Goal: Task Accomplishment & Management: Manage account settings

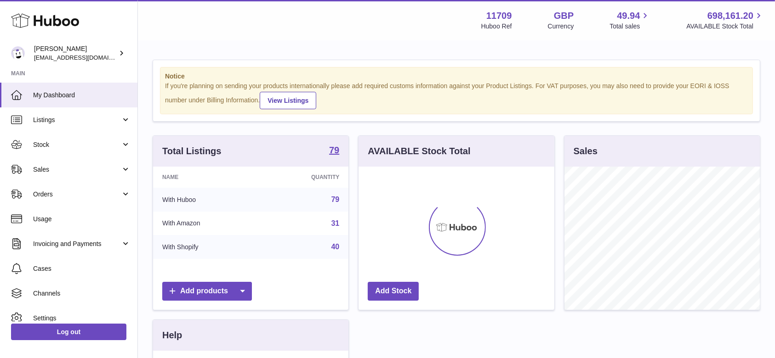
scroll to position [143, 195]
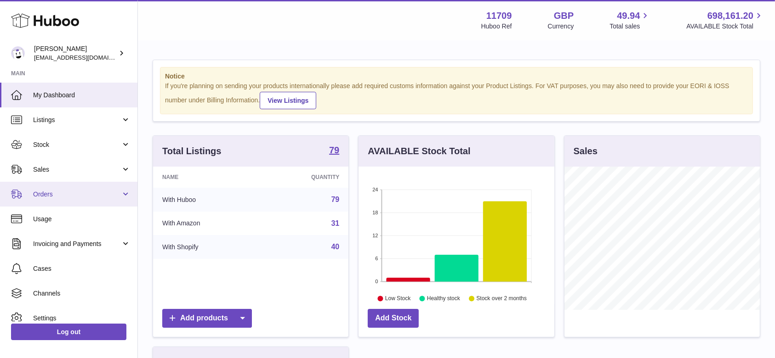
click at [93, 198] on span "Orders" at bounding box center [77, 194] width 88 height 9
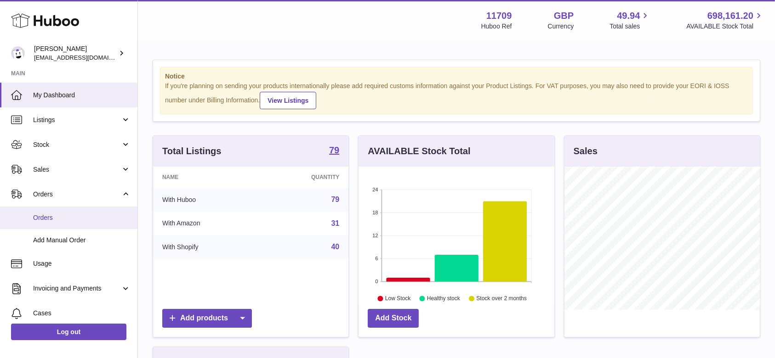
click at [74, 226] on link "Orders" at bounding box center [68, 218] width 137 height 23
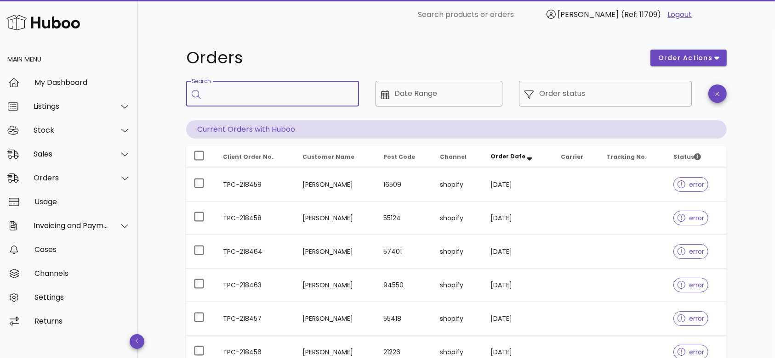
click at [224, 90] on input "Search" at bounding box center [278, 93] width 145 height 15
paste input "**********"
type input "**********"
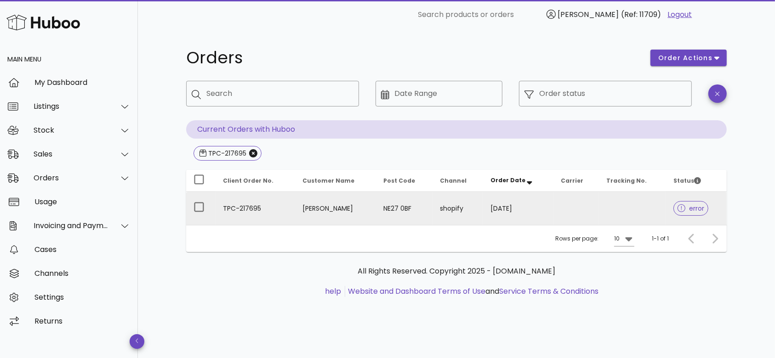
click at [250, 206] on td "TPC-217695" at bounding box center [256, 208] width 80 height 33
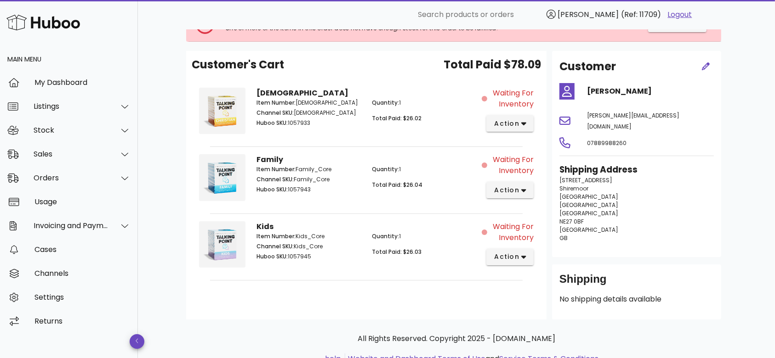
scroll to position [48, 0]
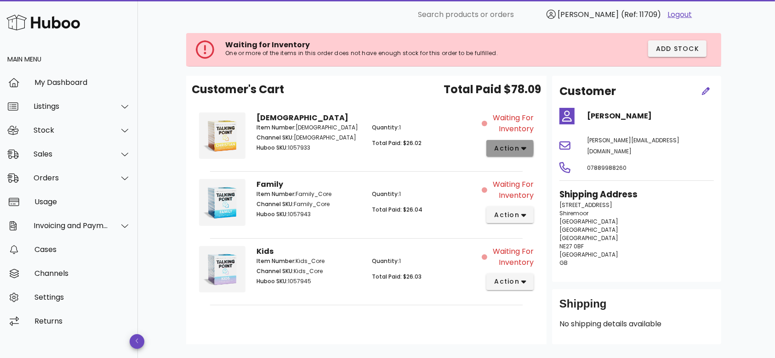
click at [523, 150] on icon "button" at bounding box center [523, 148] width 5 height 8
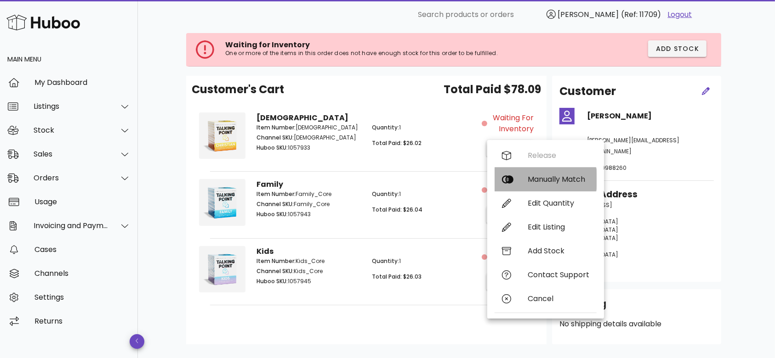
click at [533, 176] on div "Manually Match" at bounding box center [559, 179] width 62 height 9
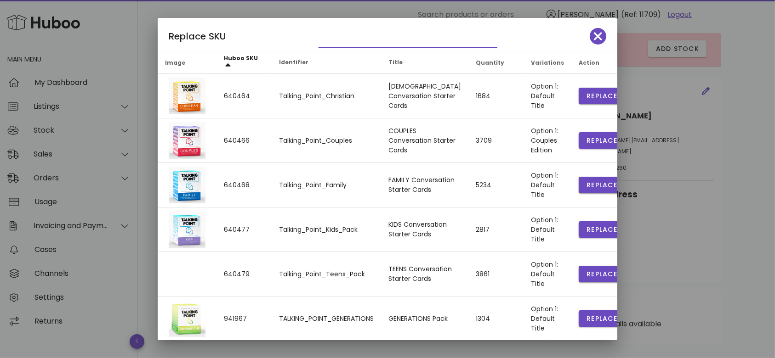
click at [345, 38] on input "text" at bounding box center [401, 40] width 166 height 15
click at [590, 40] on span "button" at bounding box center [598, 36] width 17 height 13
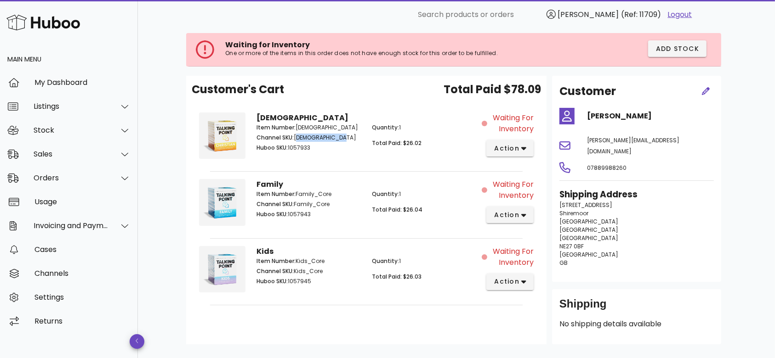
drag, startPoint x: 335, startPoint y: 140, endPoint x: 296, endPoint y: 136, distance: 38.8
click at [296, 137] on p "Channel SKU: Christian_Core" at bounding box center [308, 138] width 104 height 8
copy p "Christian_Core"
click at [352, 160] on div "Christian Item Number: Christian_Core Channel SKU: Christian_Core Huboo SKU: 10…" at bounding box center [366, 137] width 230 height 61
click at [529, 148] on button "action" at bounding box center [509, 148] width 47 height 17
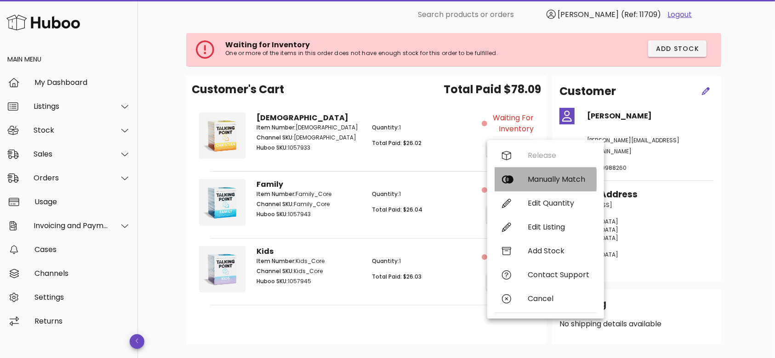
click at [540, 176] on div "Manually Match" at bounding box center [559, 179] width 62 height 9
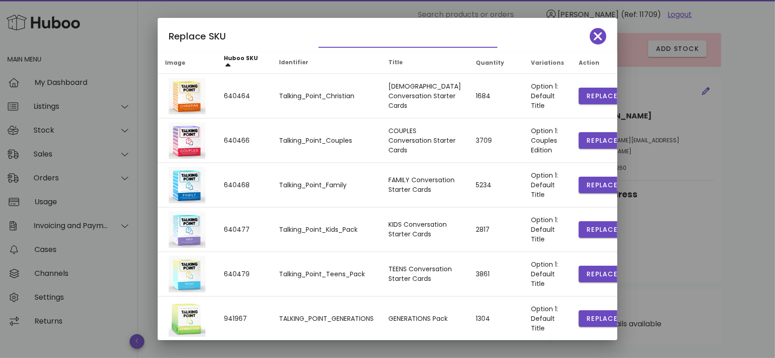
click at [360, 33] on input "text" at bounding box center [401, 40] width 166 height 15
paste input "**********"
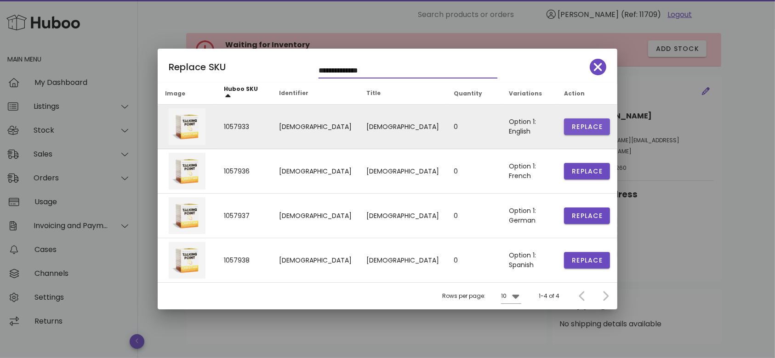
type input "**********"
click at [582, 127] on span "Replace" at bounding box center [586, 127] width 31 height 10
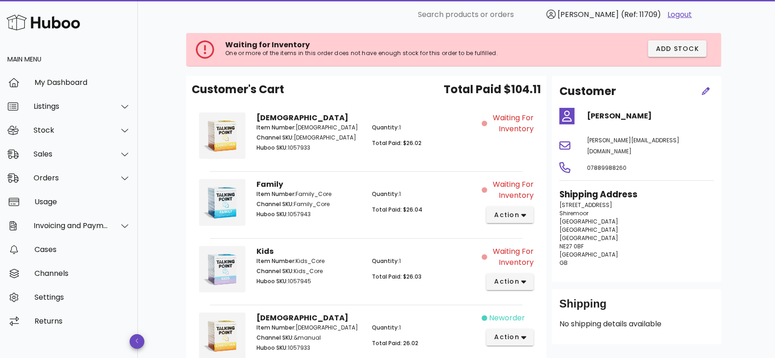
drag, startPoint x: 328, startPoint y: 203, endPoint x: 295, endPoint y: 201, distance: 33.2
click at [295, 201] on p "Channel SKU: Family_Core" at bounding box center [308, 204] width 104 height 8
copy p "Family_Core"
click at [511, 212] on span "action" at bounding box center [507, 215] width 26 height 10
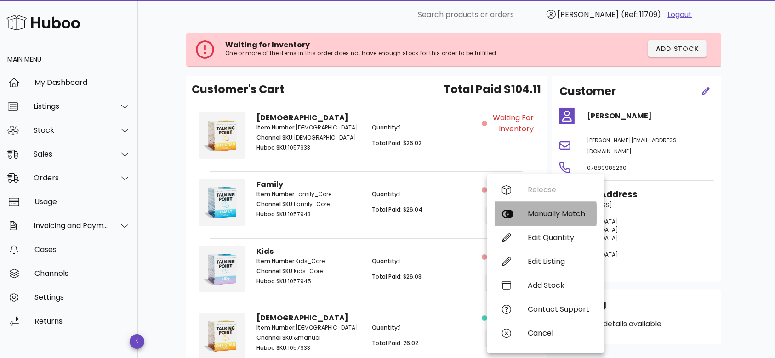
click at [551, 216] on div "Manually Match" at bounding box center [559, 214] width 62 height 9
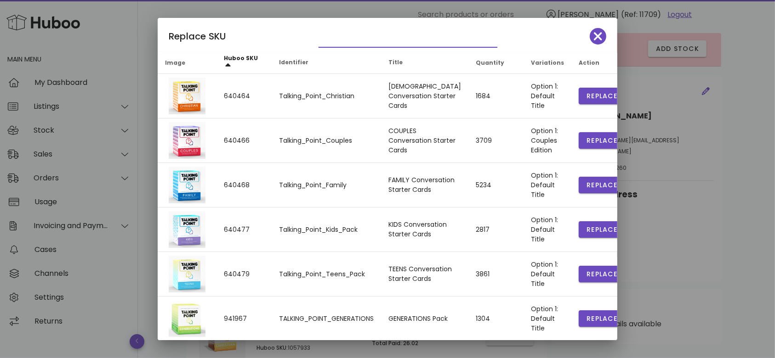
click at [408, 42] on input "text" at bounding box center [401, 40] width 166 height 15
paste input "**********"
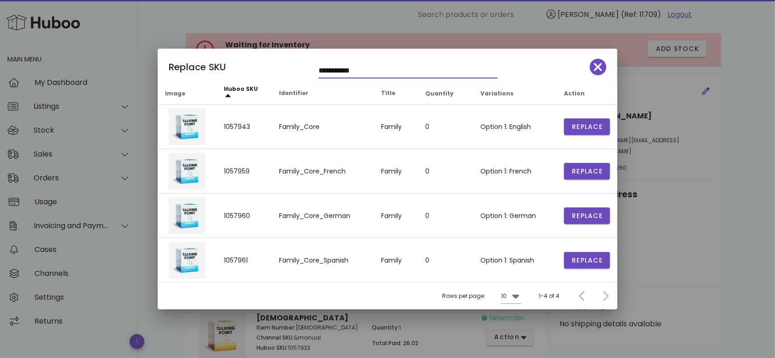
type input "**********"
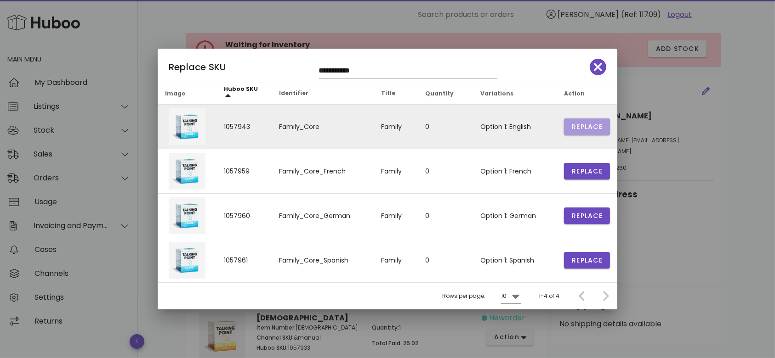
click at [588, 127] on span "Replace" at bounding box center [586, 127] width 31 height 10
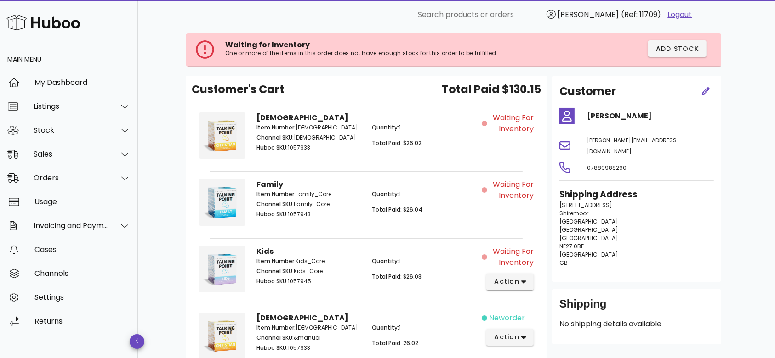
click at [187, 219] on div "Customer's Cart Total Paid $130.15 Christian Item Number: Christian_Core Channe…" at bounding box center [366, 260] width 360 height 369
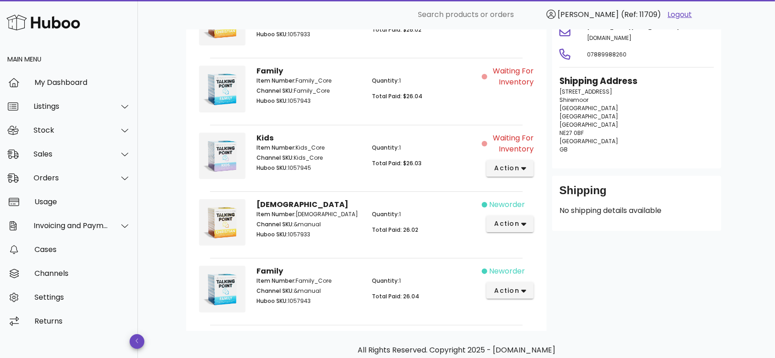
scroll to position [163, 0]
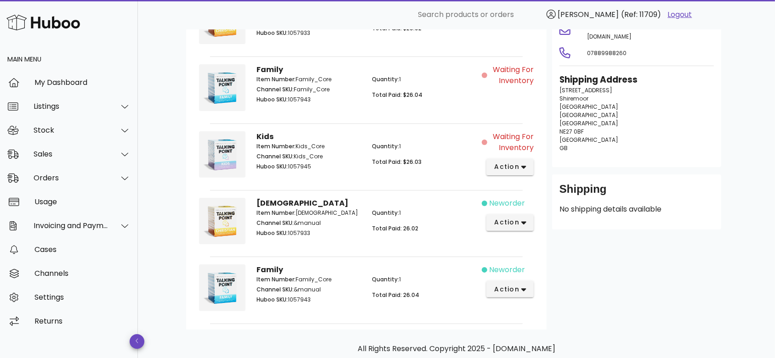
drag, startPoint x: 324, startPoint y: 157, endPoint x: 295, endPoint y: 153, distance: 29.2
click at [295, 153] on p "Channel SKU: Kids_Core" at bounding box center [308, 157] width 104 height 8
copy p "Kids_Core"
click at [511, 166] on span "action" at bounding box center [507, 167] width 26 height 10
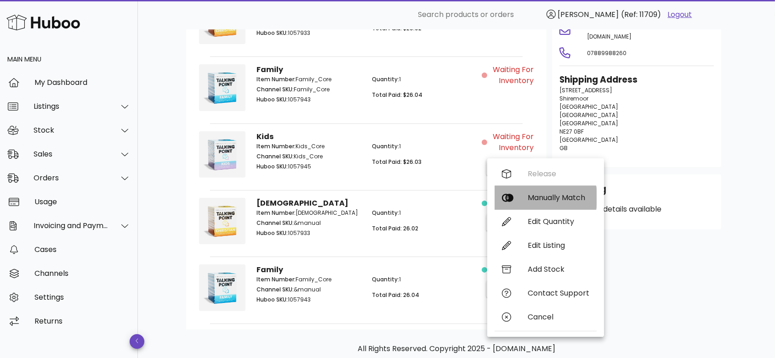
click at [528, 197] on div "Manually Match" at bounding box center [559, 197] width 62 height 9
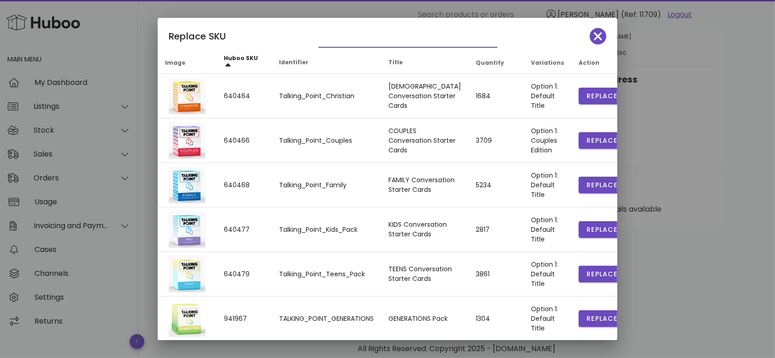
click at [400, 44] on input "text" at bounding box center [401, 40] width 166 height 15
paste input "*********"
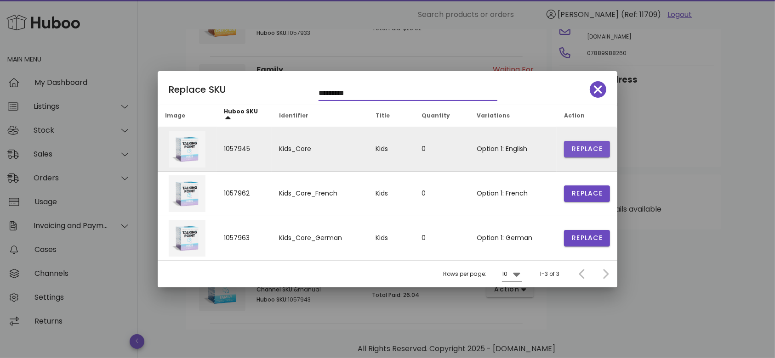
type input "*********"
click at [575, 145] on span "Replace" at bounding box center [586, 149] width 31 height 10
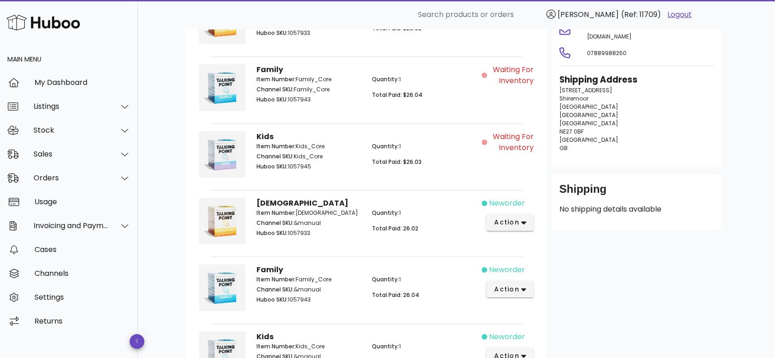
scroll to position [0, 0]
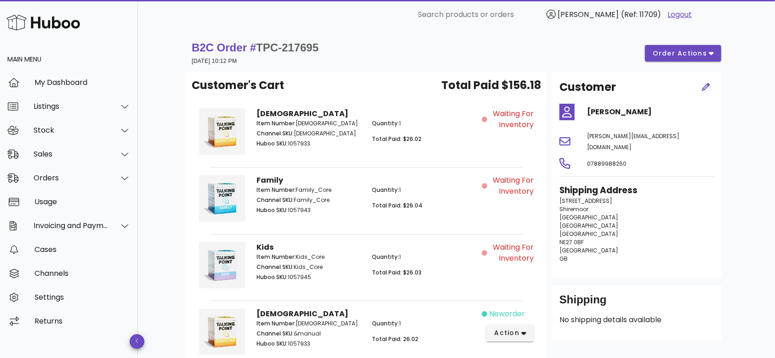
click at [163, 224] on div "B2C Order # TPC-217695 14 September 2025 at 10:12 PM order actions Customer's C…" at bounding box center [456, 305] width 637 height 552
click at [688, 53] on span "order actions" at bounding box center [679, 54] width 55 height 10
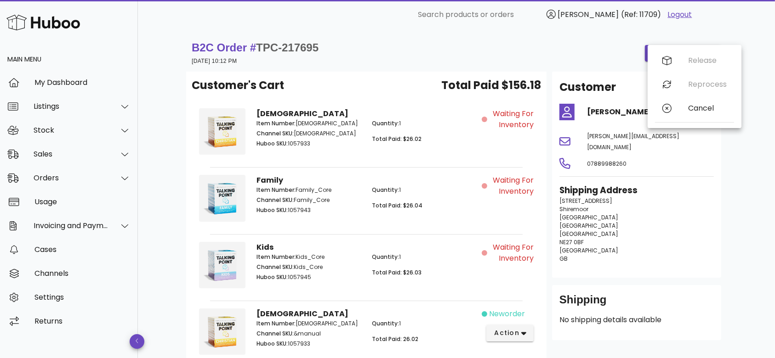
click at [766, 113] on div "B2C Order # TPC-217695 14 September 2025 at 10:12 PM order actions Customer's C…" at bounding box center [456, 305] width 637 height 552
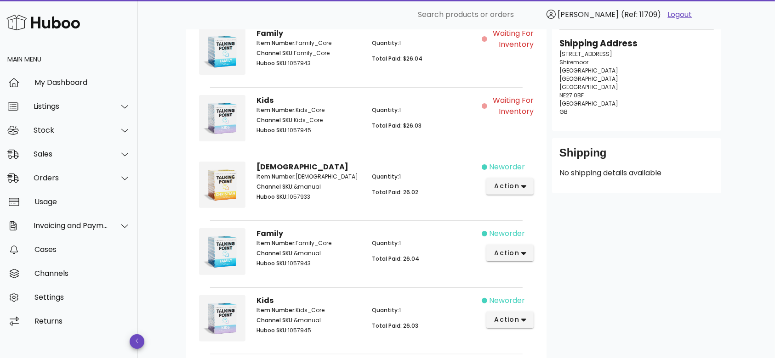
scroll to position [171, 0]
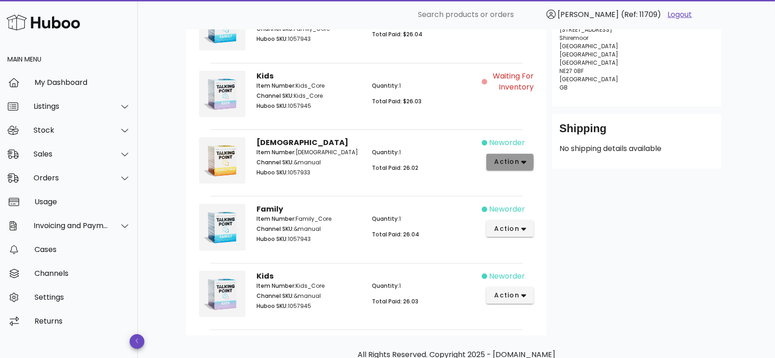
click at [526, 165] on span "action" at bounding box center [510, 162] width 33 height 10
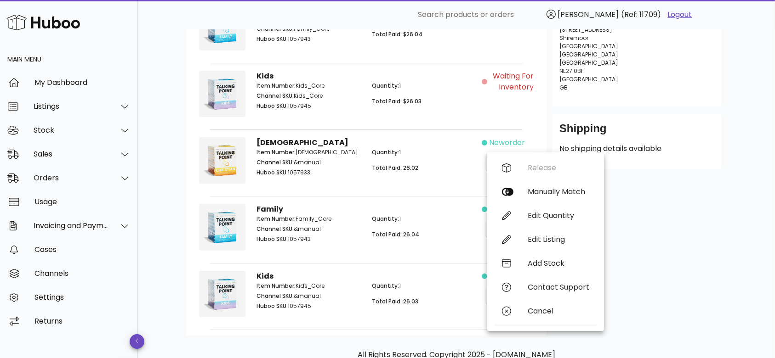
click at [500, 80] on span "Waiting for Inventory" at bounding box center [511, 82] width 45 height 22
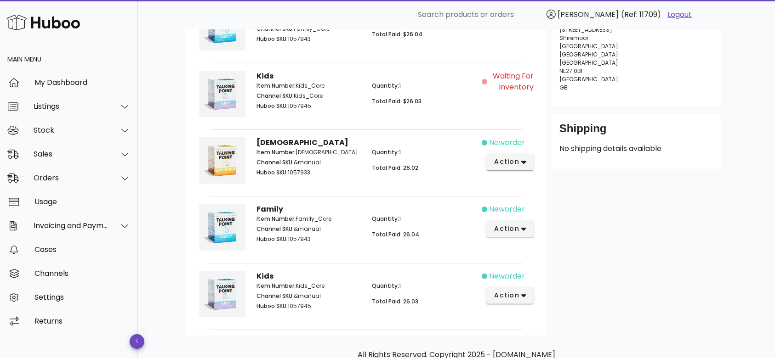
click at [182, 123] on div "B2C Order # TPC-217695 14 September 2025 at 10:12 PM order actions Customer's C…" at bounding box center [456, 134] width 585 height 552
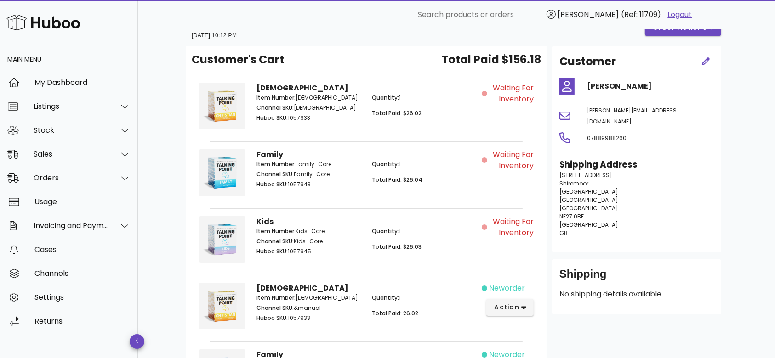
scroll to position [25, 0]
click at [163, 146] on div "B2C Order # TPC-217695 14 September 2025 at 10:12 PM order actions Customer's C…" at bounding box center [456, 281] width 637 height 552
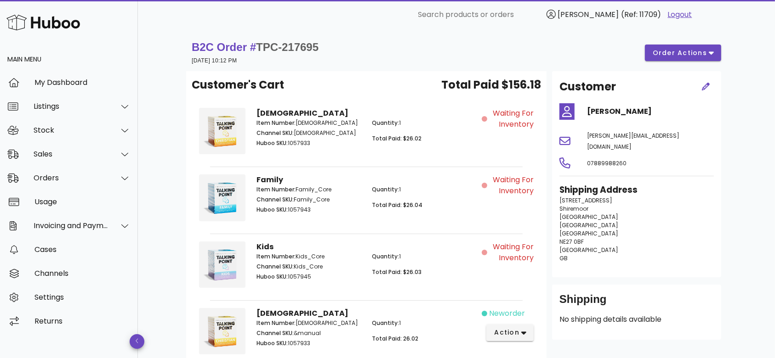
scroll to position [1, 0]
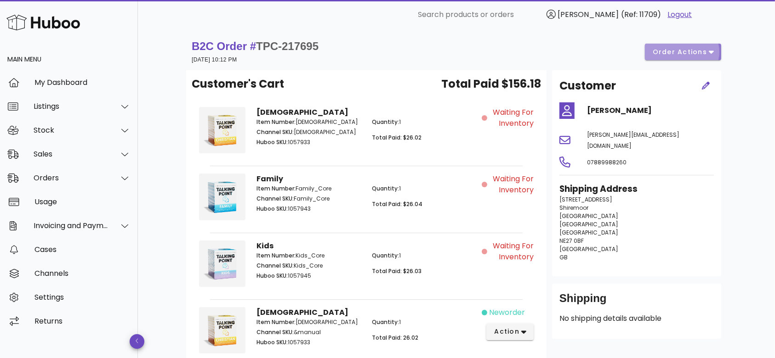
click at [701, 52] on span "order actions" at bounding box center [679, 52] width 55 height 10
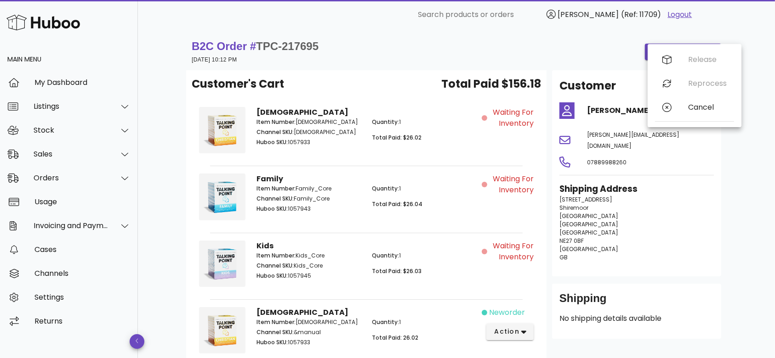
click at [686, 202] on p "44 Meadow Vale Shiremoor Newcastle upon Tyne England Newcastle upon Tyne NE27 0…" at bounding box center [636, 229] width 154 height 66
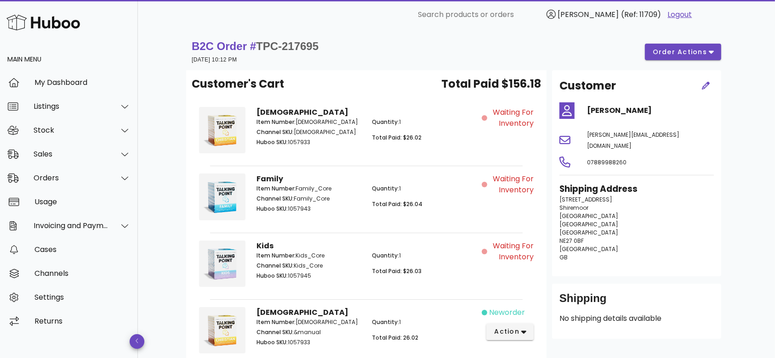
scroll to position [221, 0]
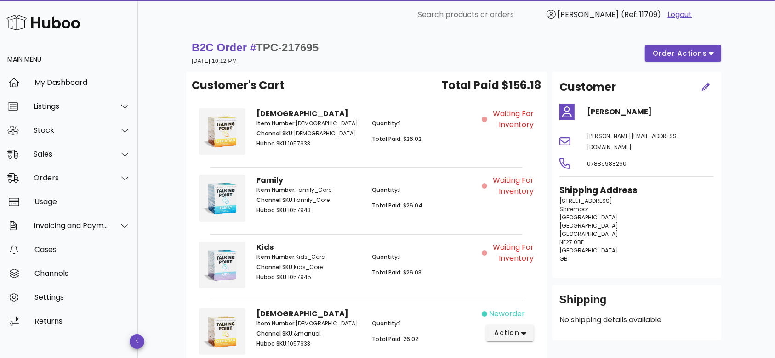
click at [165, 204] on div "B2C Order # TPC-217695 14 September 2025 at 10:12 PM order actions Customer's C…" at bounding box center [456, 305] width 585 height 552
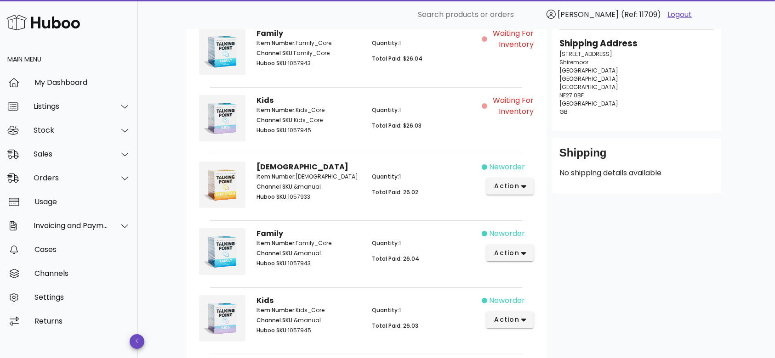
scroll to position [221, 0]
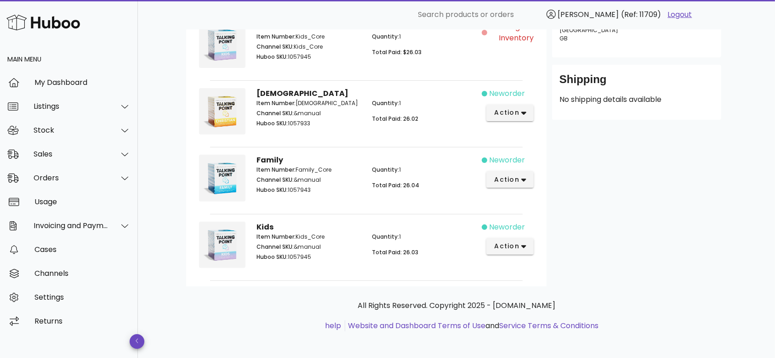
click at [165, 204] on div "B2C Order # TPC-217695 14 September 2025 at 10:12 PM order actions Customer's C…" at bounding box center [456, 85] width 585 height 552
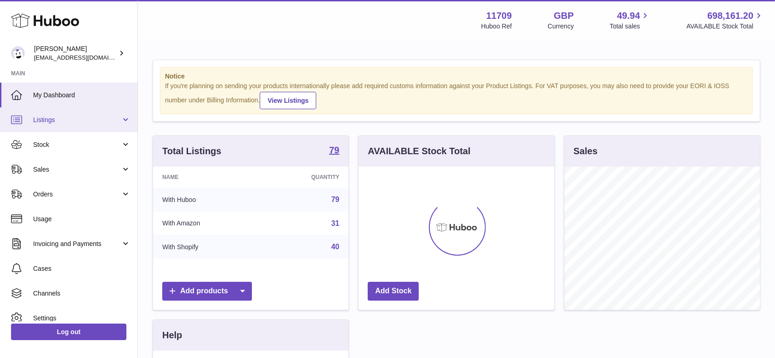
scroll to position [143, 195]
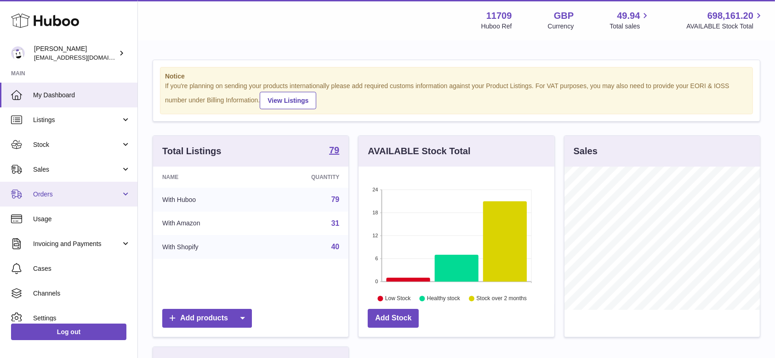
click at [76, 194] on span "Orders" at bounding box center [77, 194] width 88 height 9
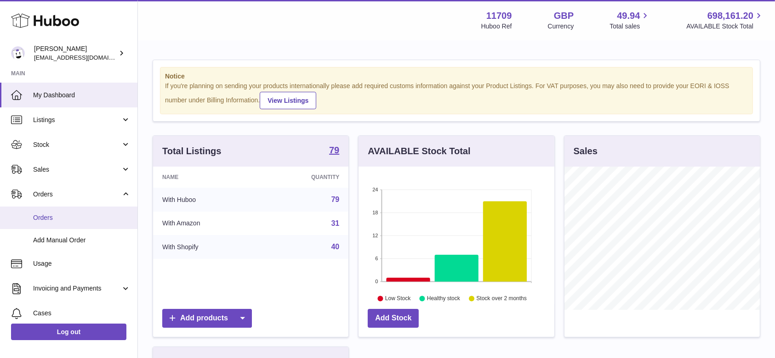
click at [63, 224] on link "Orders" at bounding box center [68, 218] width 137 height 23
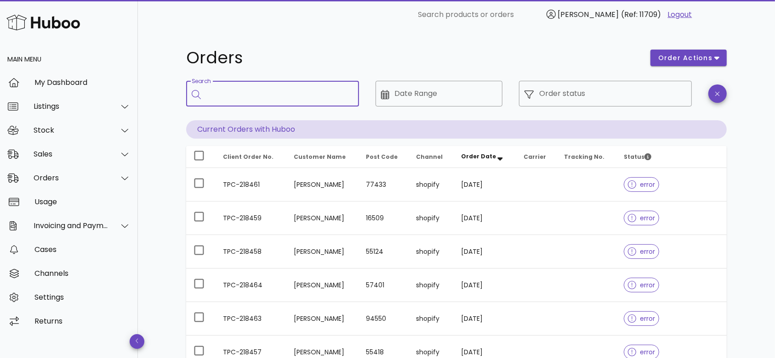
click at [232, 90] on input "Search" at bounding box center [278, 93] width 145 height 15
paste input "**********"
type input "**********"
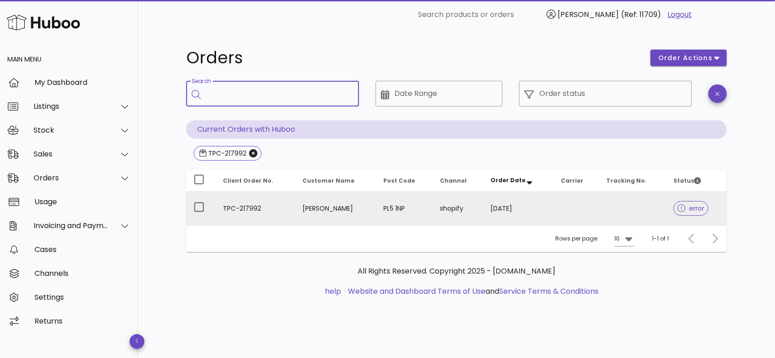
click at [254, 208] on td "TPC-217992" at bounding box center [256, 208] width 80 height 33
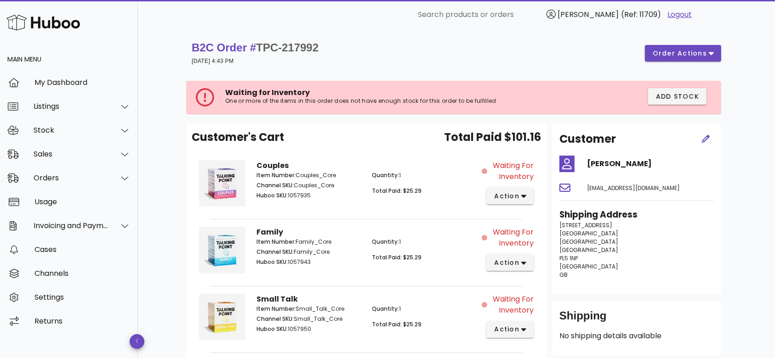
click at [381, 148] on div "Customer's Cart Total Paid $101.16" at bounding box center [366, 141] width 349 height 24
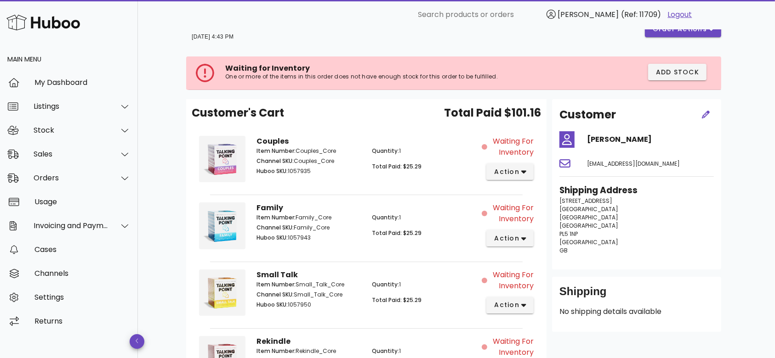
scroll to position [49, 0]
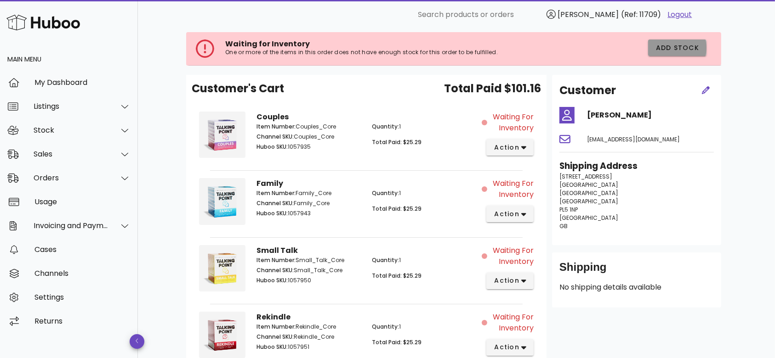
click at [693, 44] on span "Add Stock" at bounding box center [677, 48] width 44 height 10
drag, startPoint x: 338, startPoint y: 137, endPoint x: 296, endPoint y: 133, distance: 42.5
click at [296, 133] on p "Channel SKU: Couples_Core" at bounding box center [308, 137] width 104 height 8
copy p "Couples_Core"
click at [507, 140] on button "action" at bounding box center [509, 147] width 47 height 17
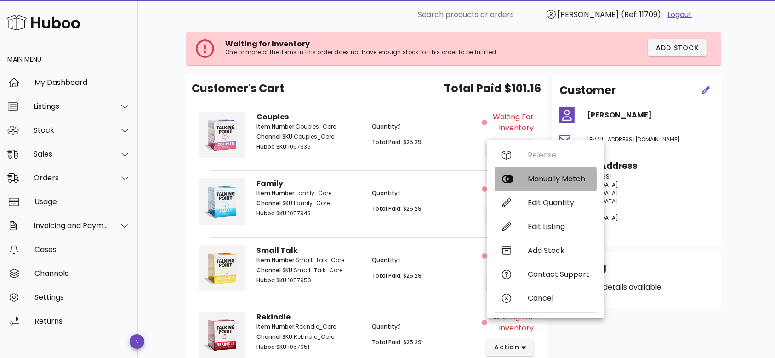
click at [521, 177] on div "Manually Match" at bounding box center [545, 179] width 102 height 24
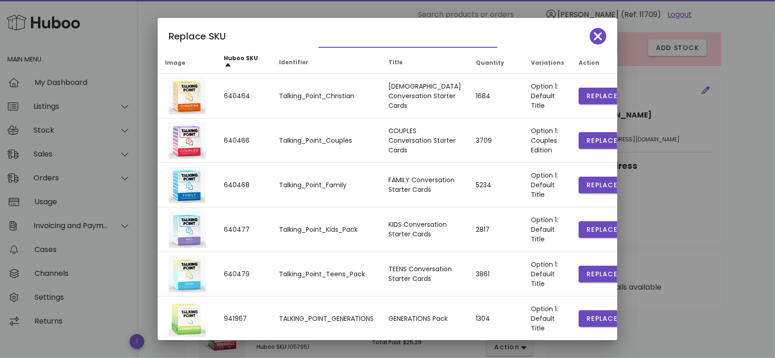
click at [401, 34] on input "text" at bounding box center [401, 40] width 166 height 15
paste input "**********"
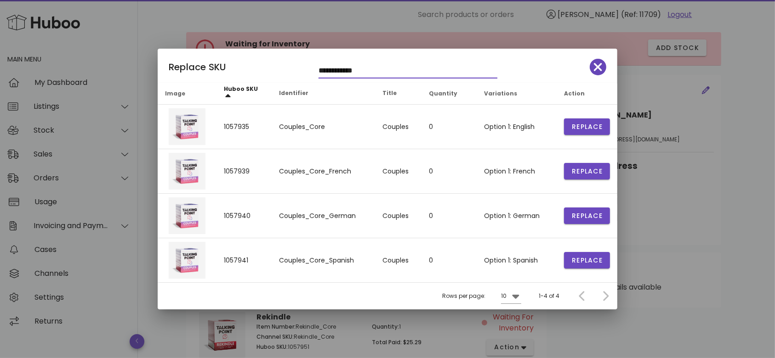
type input "**********"
click at [595, 68] on icon "button" at bounding box center [598, 67] width 8 height 13
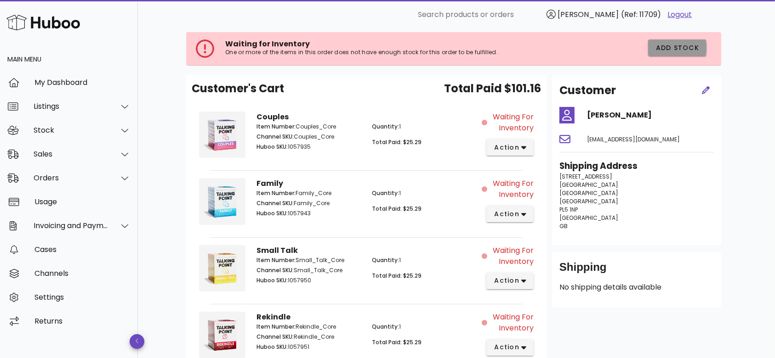
click at [674, 43] on span "Add Stock" at bounding box center [677, 48] width 44 height 10
click at [520, 141] on button "action" at bounding box center [509, 147] width 47 height 17
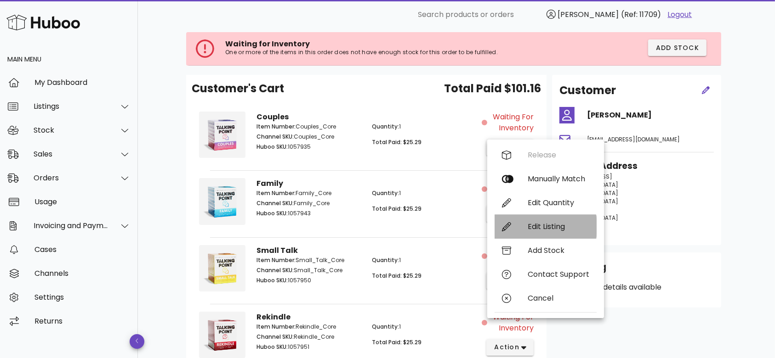
click at [534, 231] on div "Edit Listing" at bounding box center [559, 226] width 62 height 9
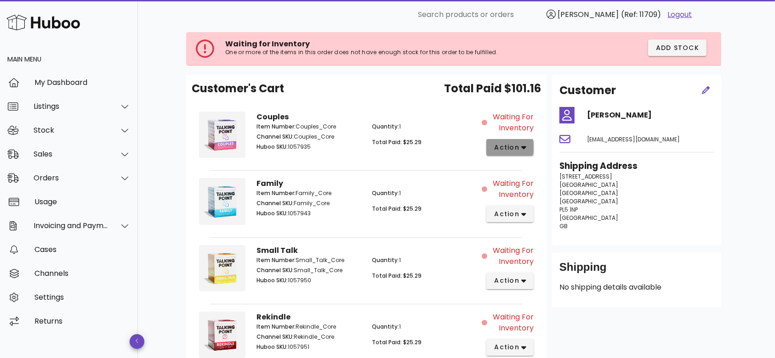
click at [502, 149] on span "action" at bounding box center [507, 148] width 26 height 10
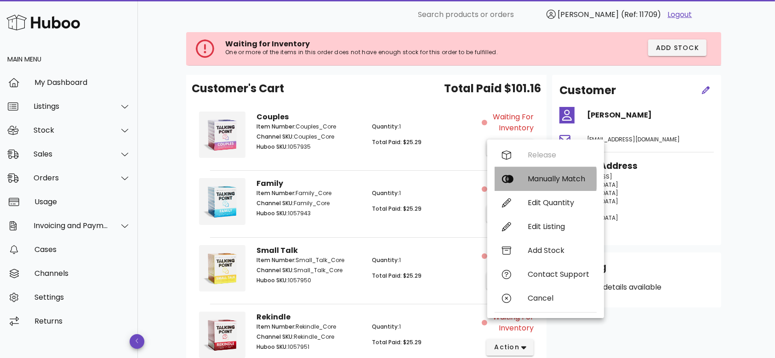
click at [527, 183] on div "Manually Match" at bounding box center [545, 179] width 102 height 24
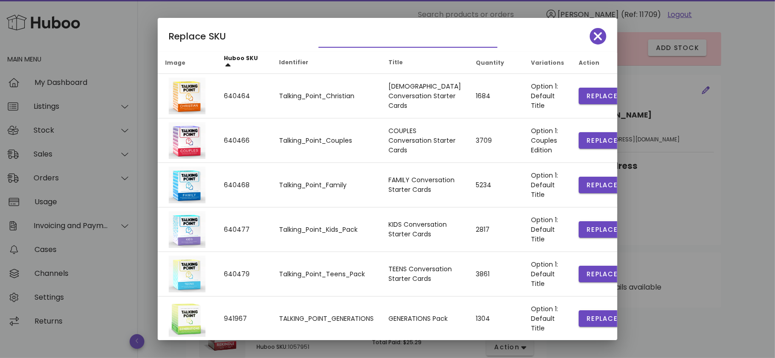
click at [401, 44] on input "text" at bounding box center [401, 40] width 166 height 15
paste input "**********"
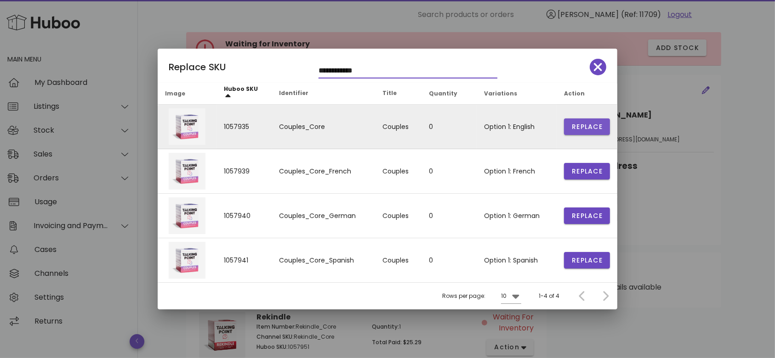
type input "**********"
click at [588, 128] on span "Replace" at bounding box center [586, 127] width 31 height 10
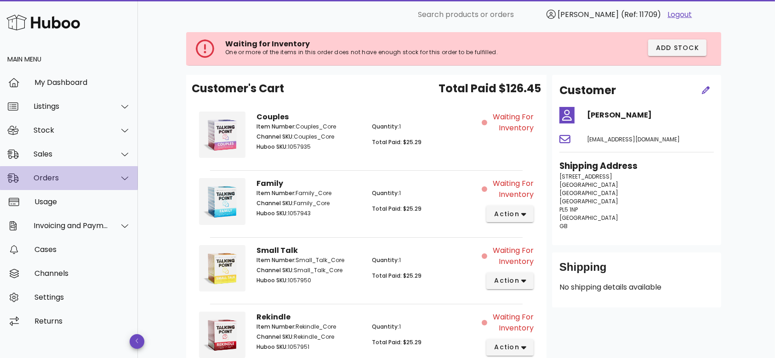
click at [127, 184] on div at bounding box center [119, 178] width 22 height 23
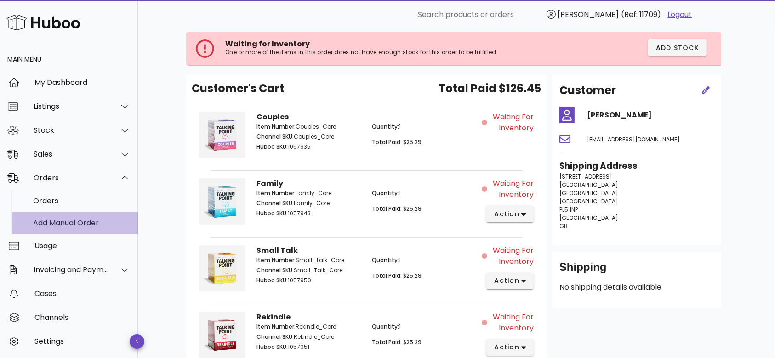
click at [94, 224] on div "Add Manual Order" at bounding box center [81, 223] width 97 height 9
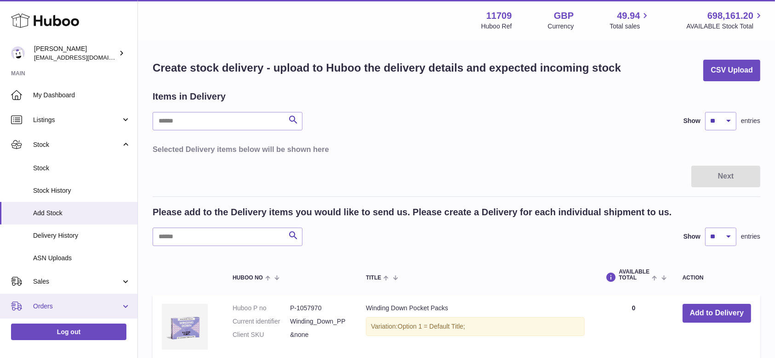
click at [74, 307] on span "Orders" at bounding box center [77, 306] width 88 height 9
click at [235, 239] on input "text" at bounding box center [228, 237] width 150 height 18
paste input "**********"
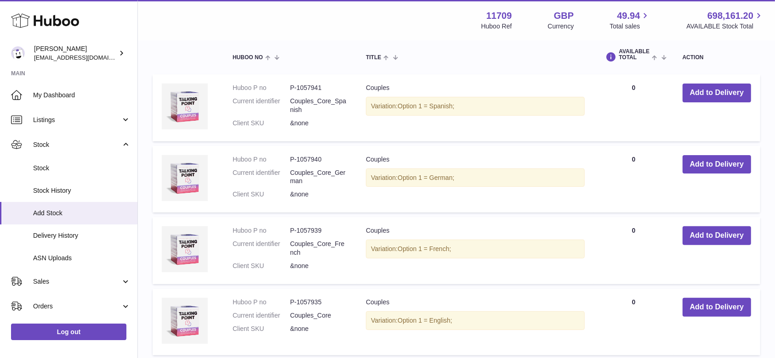
scroll to position [229, 0]
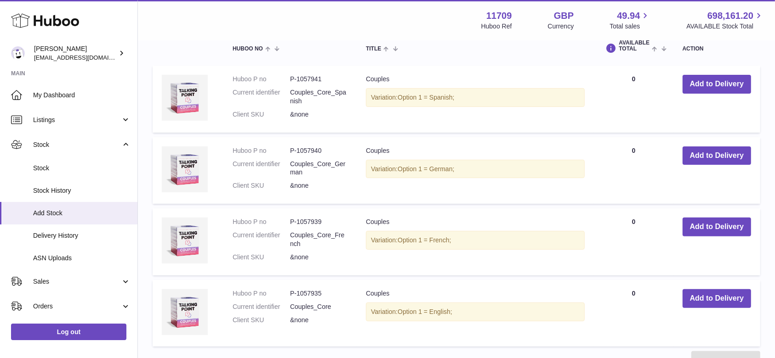
type input "**********"
click at [274, 291] on dt "Huboo P no" at bounding box center [261, 294] width 57 height 9
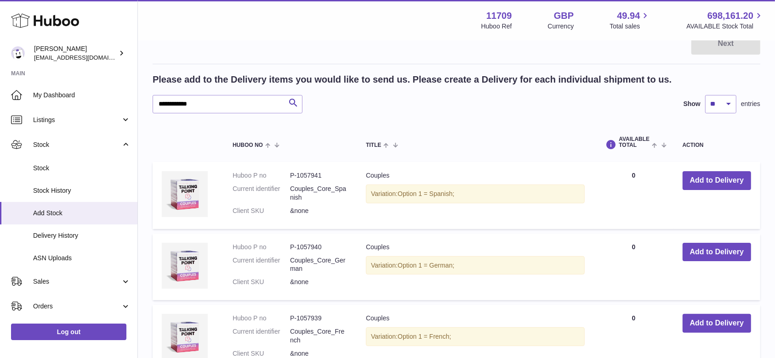
scroll to position [131, 0]
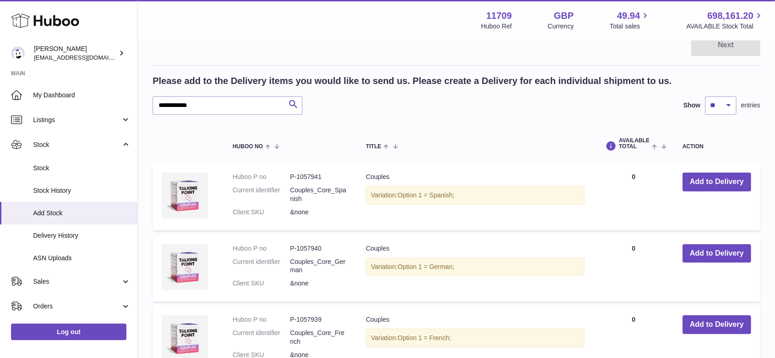
click at [622, 181] on td "AVAILABLE Total 0" at bounding box center [633, 197] width 79 height 67
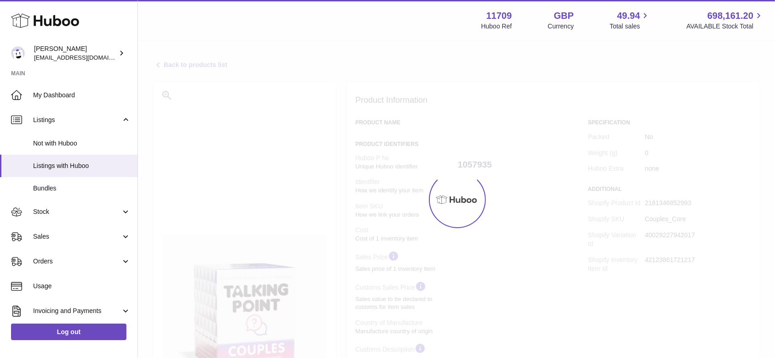
select select
select select "****"
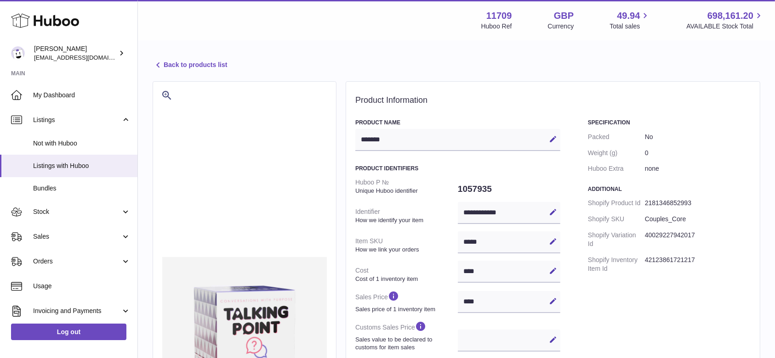
click at [619, 300] on div "Specification Packed No Weight (g) 0 Huboo Extra none Additional Shopify Produc…" at bounding box center [669, 360] width 163 height 483
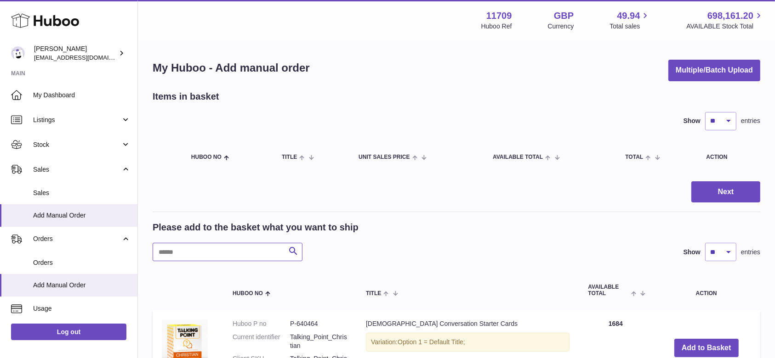
click at [208, 253] on input "text" at bounding box center [228, 252] width 150 height 18
paste input "**********"
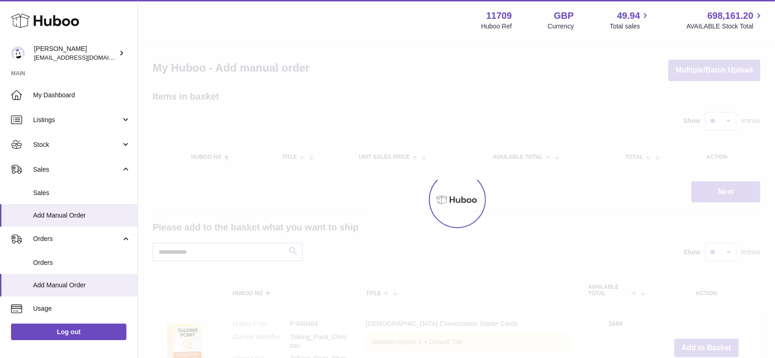
type input "**********"
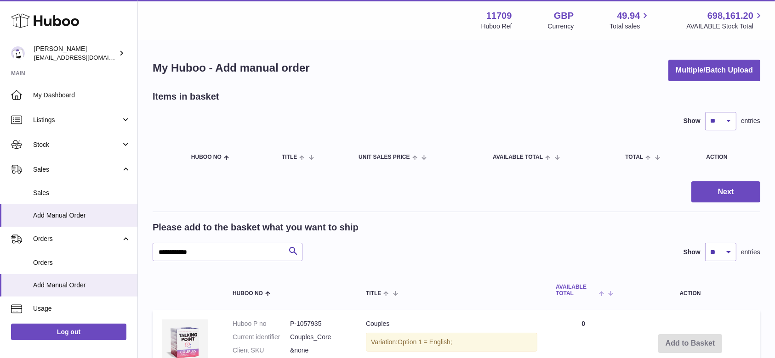
click at [580, 281] on th "AVAILABLE Total" at bounding box center [583, 290] width 74 height 30
click at [80, 256] on link "Orders" at bounding box center [68, 263] width 137 height 23
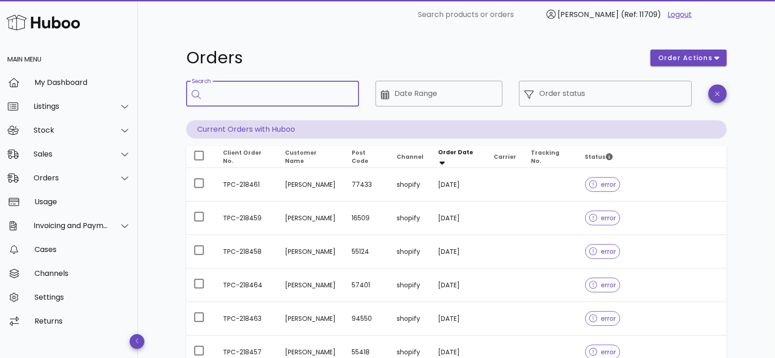
click at [310, 98] on input "Search" at bounding box center [278, 93] width 145 height 15
paste input "**********"
type input "**********"
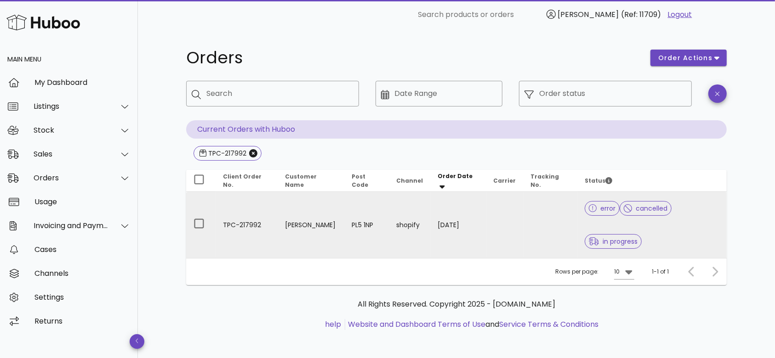
click at [231, 206] on td "TPC-217992" at bounding box center [247, 225] width 62 height 66
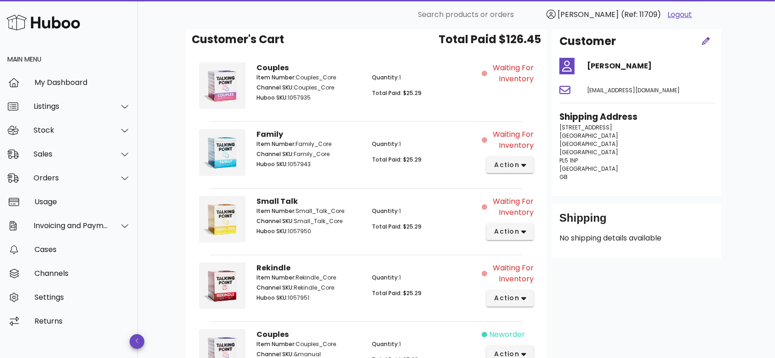
scroll to position [122, 0]
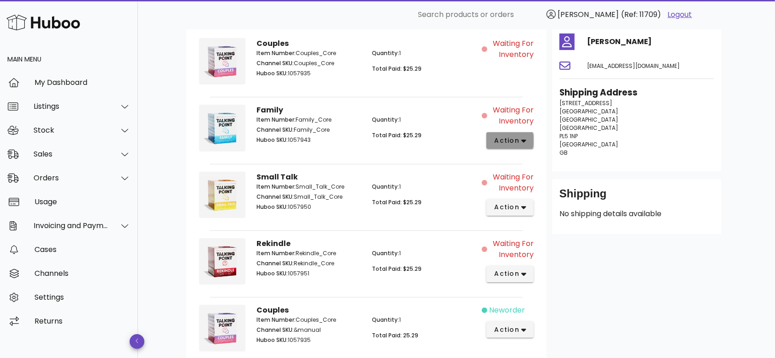
click at [499, 138] on span "action" at bounding box center [507, 141] width 26 height 10
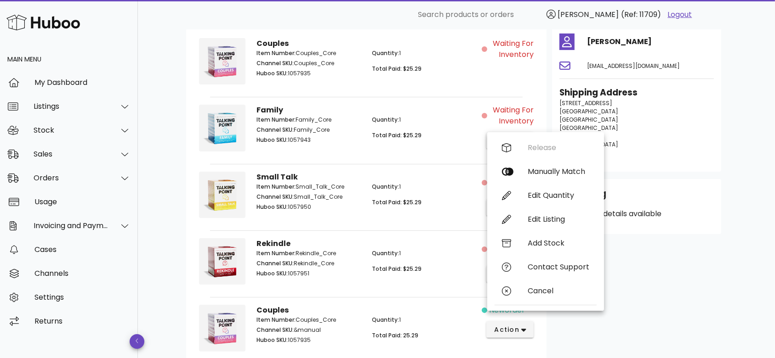
drag, startPoint x: 333, startPoint y: 131, endPoint x: 291, endPoint y: 125, distance: 42.8
click at [291, 125] on div "Item Number: Family_Core Channel SKU: Family_Core Huboo SKU: 1057943" at bounding box center [308, 131] width 115 height 42
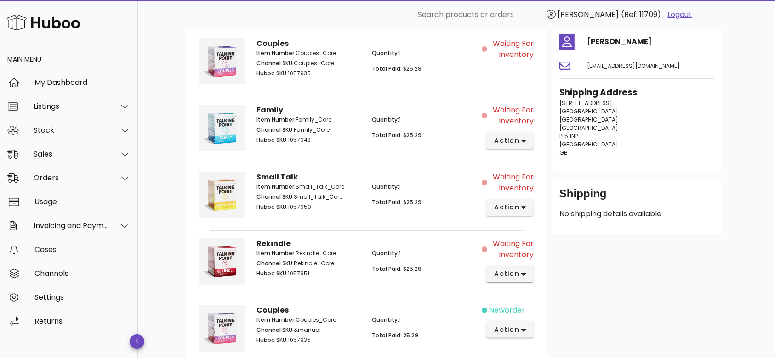
click at [295, 126] on p "Channel SKU: Family_Core" at bounding box center [308, 130] width 104 height 8
drag, startPoint x: 295, startPoint y: 126, endPoint x: 331, endPoint y: 131, distance: 36.7
click at [331, 131] on p "Channel SKU: Family_Core" at bounding box center [308, 130] width 104 height 8
copy p "Family_Core"
click at [529, 135] on button "action" at bounding box center [509, 140] width 47 height 17
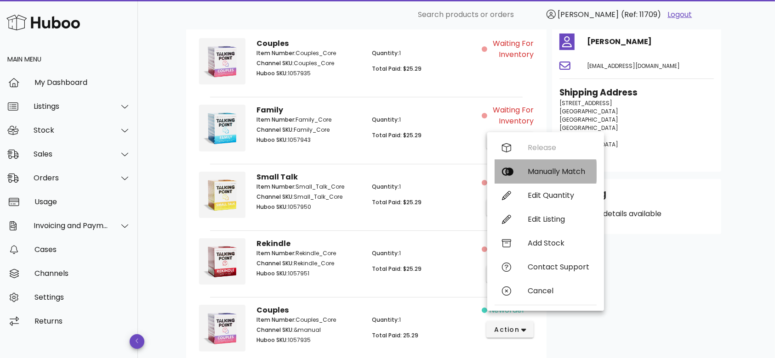
click at [518, 176] on div "Manually Match" at bounding box center [545, 172] width 102 height 24
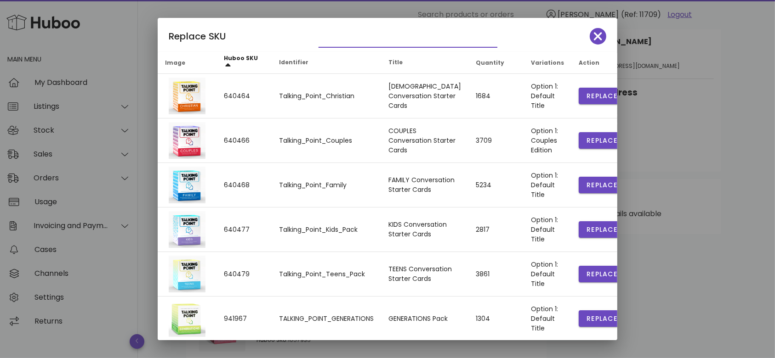
click at [414, 41] on input "text" at bounding box center [401, 40] width 166 height 15
paste input "**********"
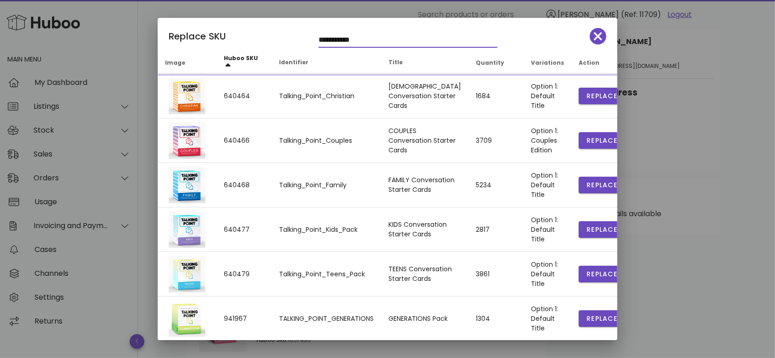
type input "**********"
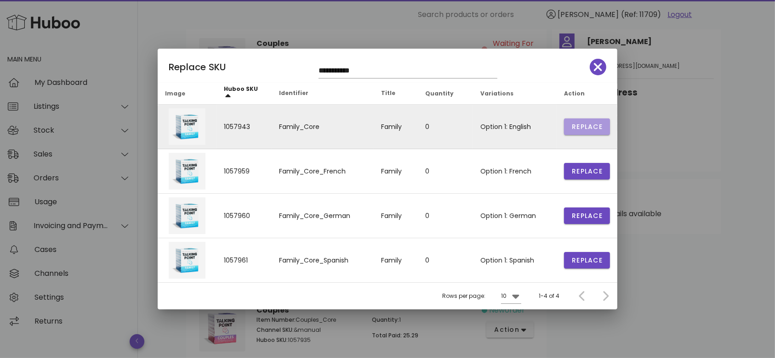
click at [573, 131] on span "Replace" at bounding box center [586, 127] width 31 height 10
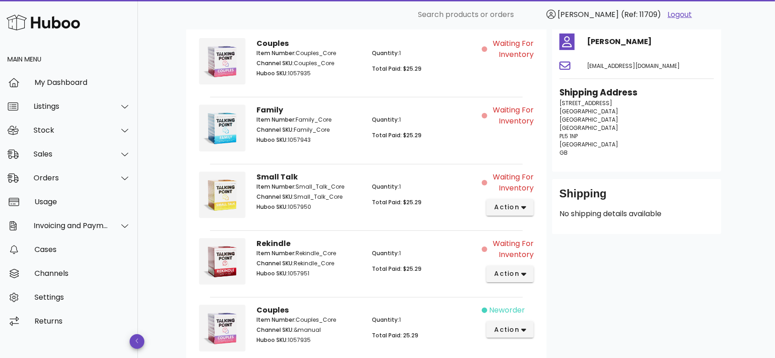
drag, startPoint x: 346, startPoint y: 192, endPoint x: 295, endPoint y: 192, distance: 50.6
click at [295, 193] on p "Channel SKU: Small_Talk_Core" at bounding box center [308, 197] width 104 height 8
copy p "Small_Talk_Core"
click at [528, 209] on button "action" at bounding box center [509, 207] width 47 height 17
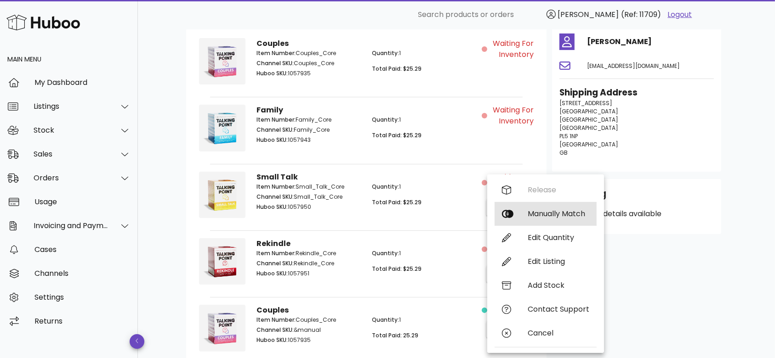
click at [508, 214] on icon at bounding box center [507, 214] width 11 height 8
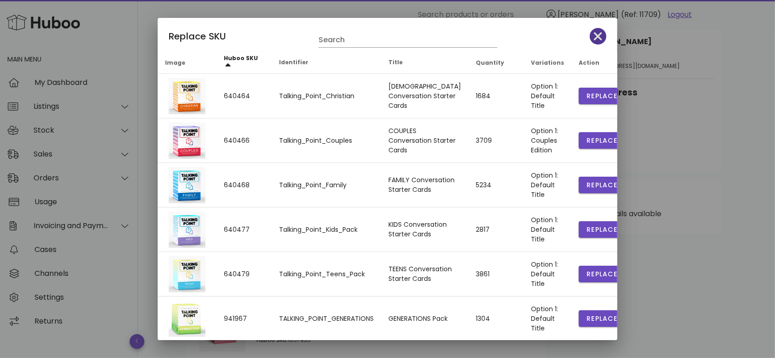
click at [594, 34] on icon "button" at bounding box center [598, 36] width 8 height 13
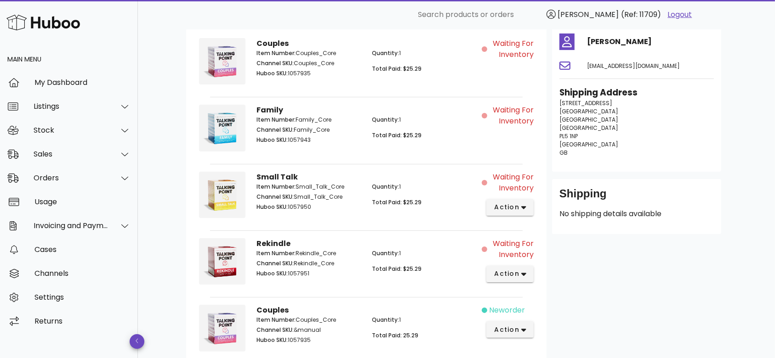
copy p "Small_Talk_Core"
click at [512, 210] on span "action" at bounding box center [507, 208] width 26 height 10
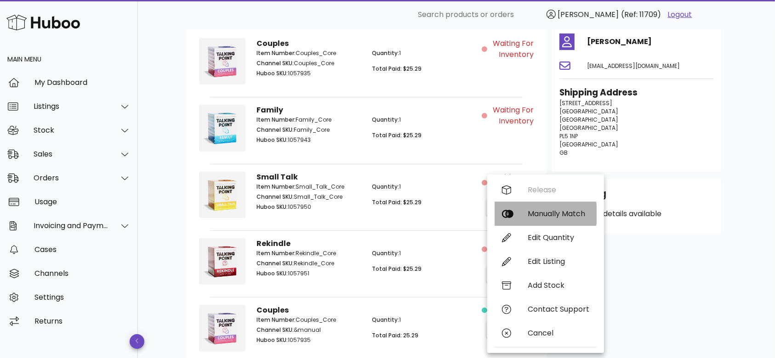
click at [523, 214] on div "Manually Match" at bounding box center [545, 214] width 102 height 24
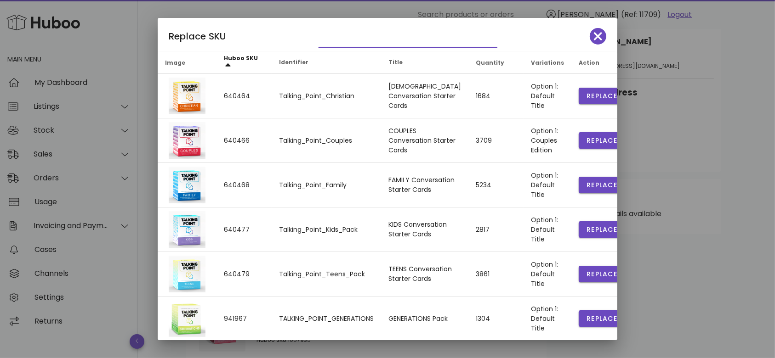
click at [375, 39] on input "text" at bounding box center [401, 40] width 166 height 15
paste input "**********"
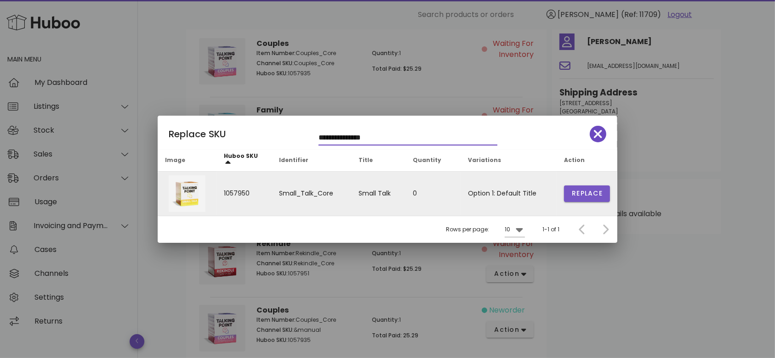
type input "**********"
click at [585, 200] on button "Replace" at bounding box center [587, 194] width 46 height 17
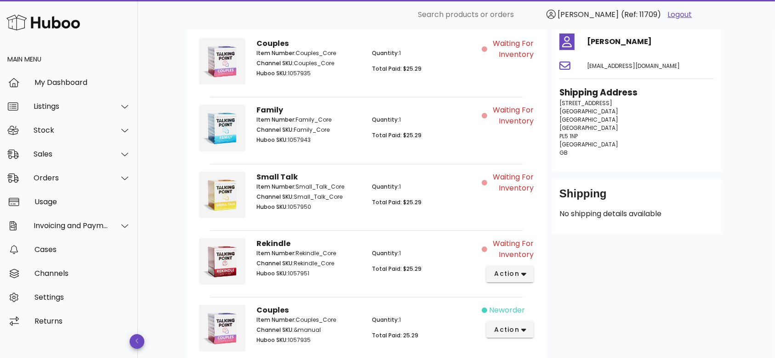
click at [568, 283] on div "Customer [PERSON_NAME] [EMAIL_ADDRESS][DOMAIN_NAME] Shipping Address [STREET_AD…" at bounding box center [636, 252] width 180 height 502
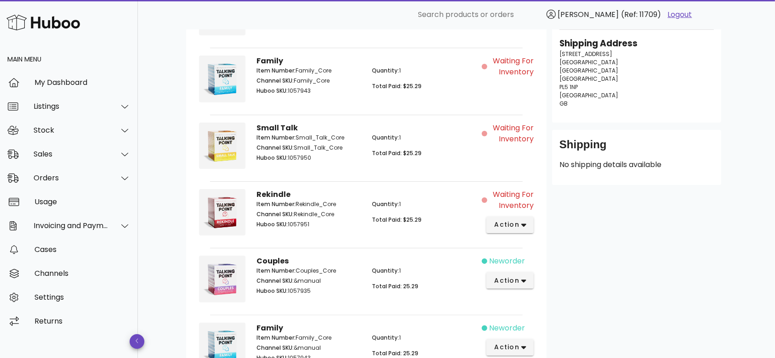
scroll to position [196, 0]
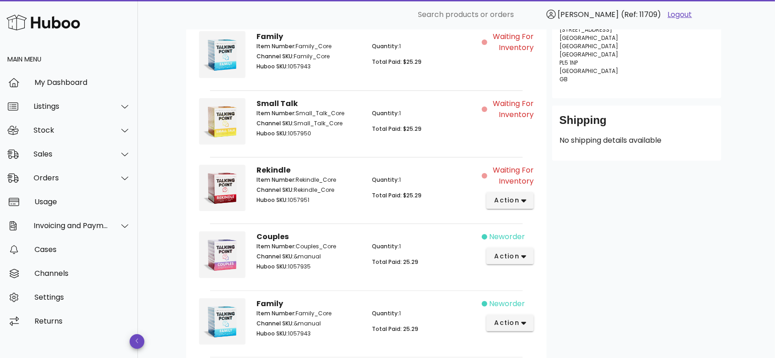
drag, startPoint x: 337, startPoint y: 186, endPoint x: 296, endPoint y: 185, distance: 40.9
click at [296, 186] on p "Channel SKU: Rekindle_Core" at bounding box center [308, 190] width 104 height 8
copy p "Rekindle_Core"
click at [528, 203] on button "action" at bounding box center [509, 201] width 47 height 17
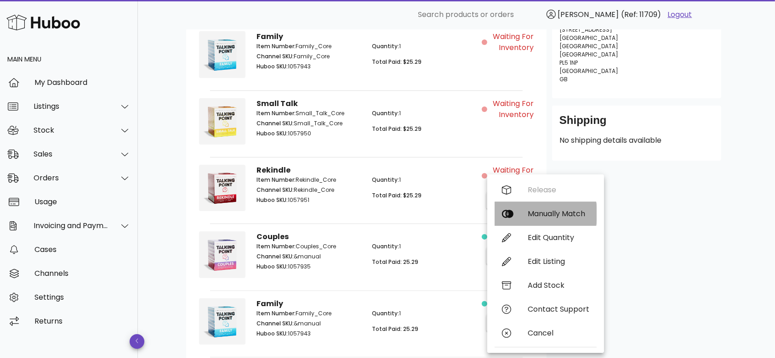
click at [531, 213] on div "Manually Match" at bounding box center [559, 214] width 62 height 9
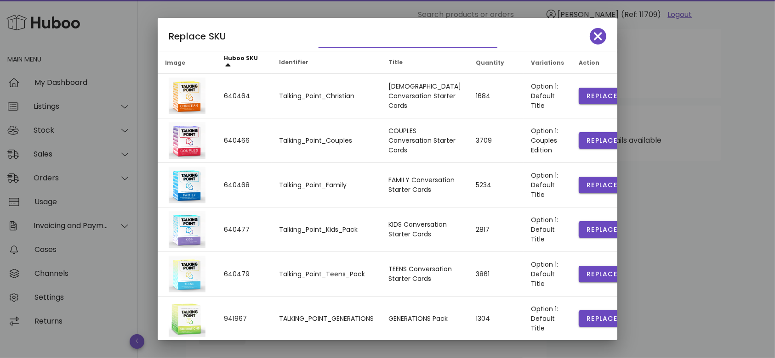
click at [383, 35] on input "text" at bounding box center [401, 40] width 166 height 15
paste input "**********"
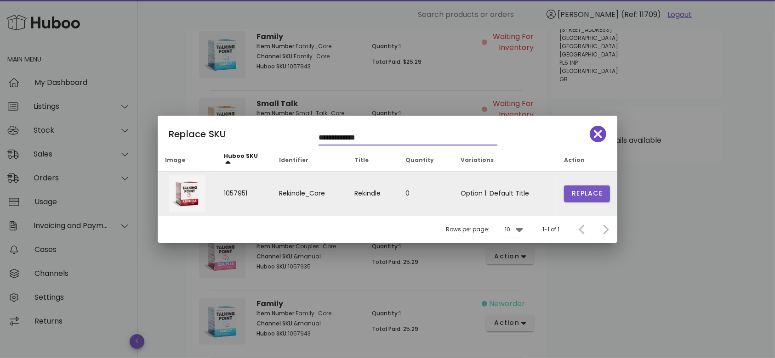
type input "**********"
click at [579, 199] on button "Replace" at bounding box center [587, 194] width 46 height 17
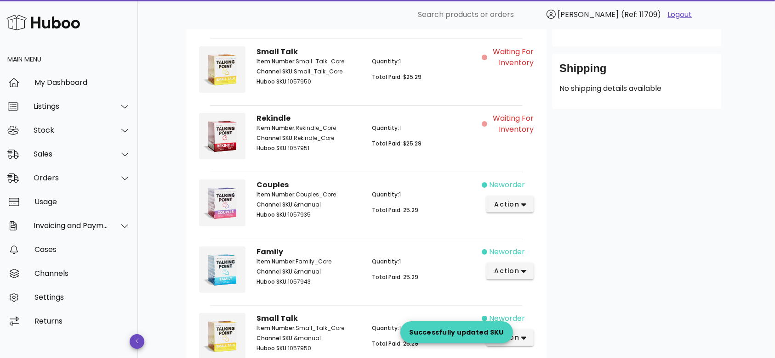
scroll to position [144, 0]
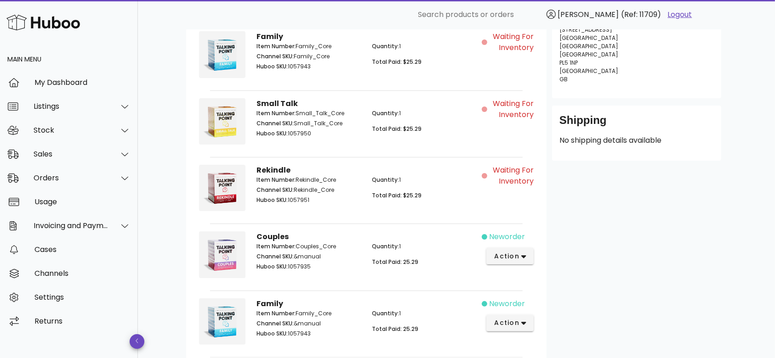
click at [620, 212] on div "Customer [PERSON_NAME] [EMAIL_ADDRESS][DOMAIN_NAME] Shipping Address [STREET_AD…" at bounding box center [636, 212] width 180 height 569
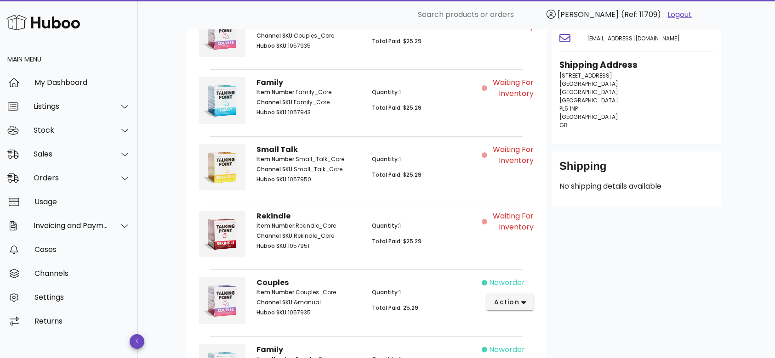
scroll to position [0, 0]
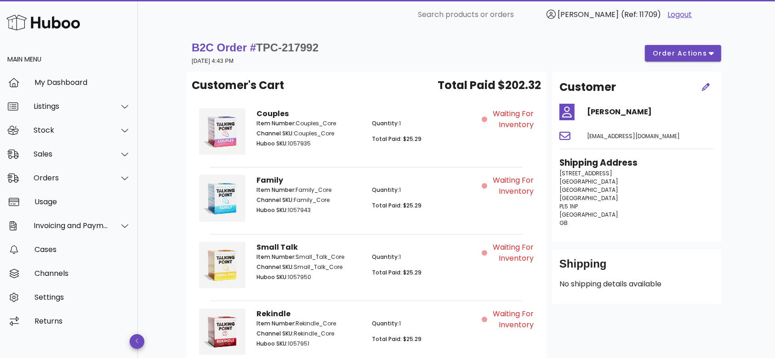
click at [667, 245] on div "Customer [PERSON_NAME] [EMAIL_ADDRESS][DOMAIN_NAME] Shipping Address [STREET_AD…" at bounding box center [636, 356] width 180 height 569
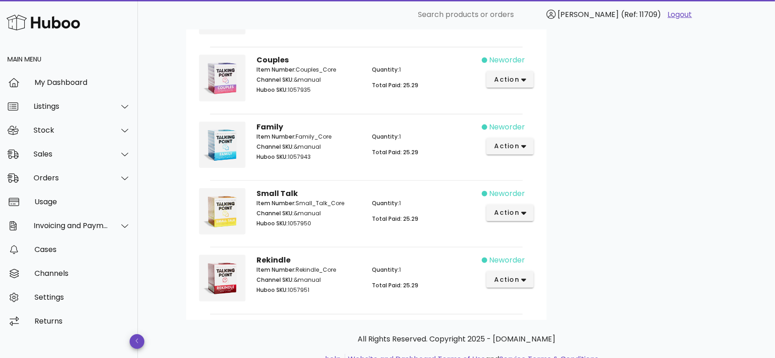
scroll to position [353, 0]
